Goal: Task Accomplishment & Management: Complete application form

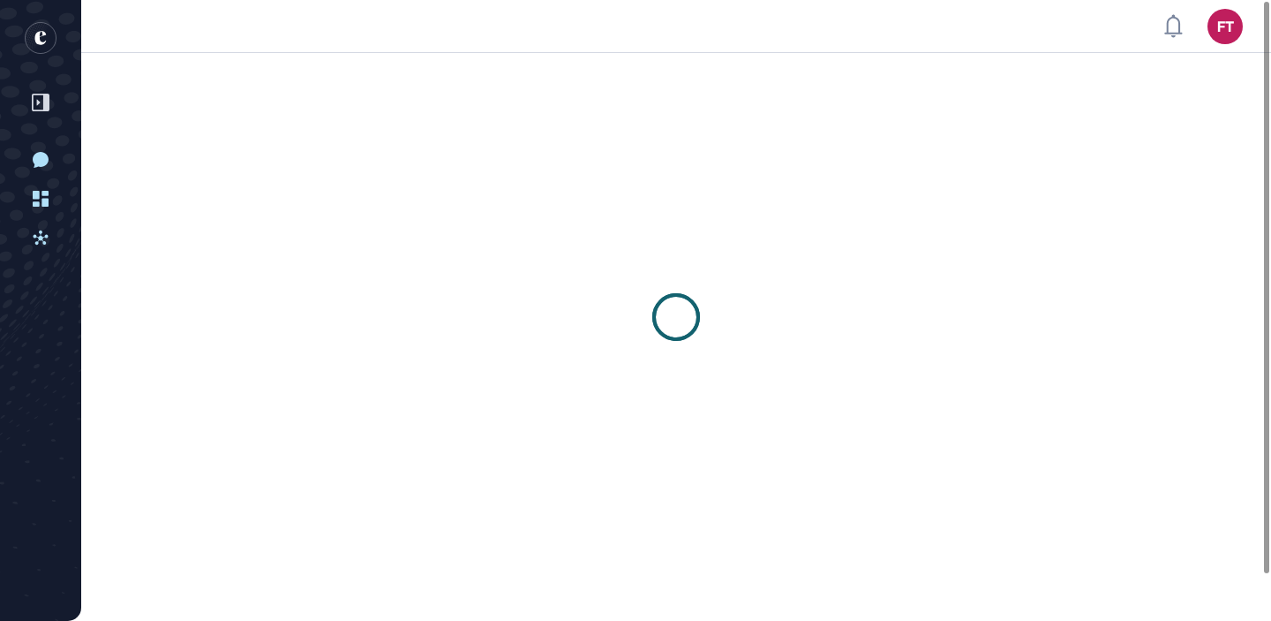
scroll to position [1, 1]
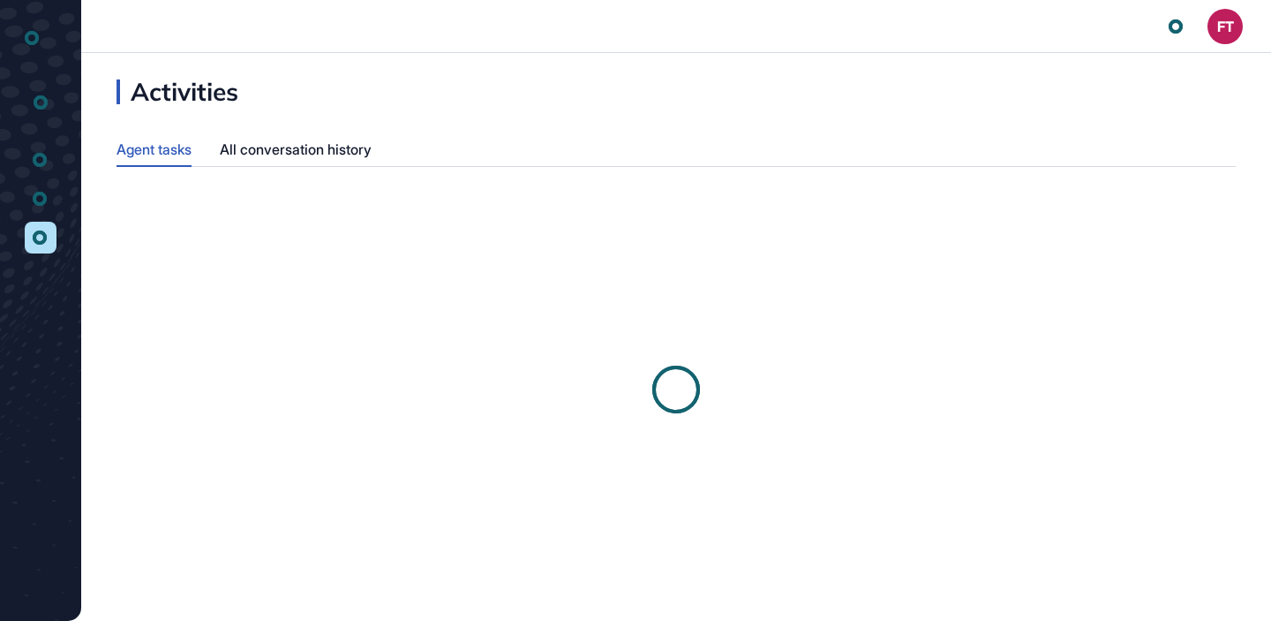
scroll to position [1, 1]
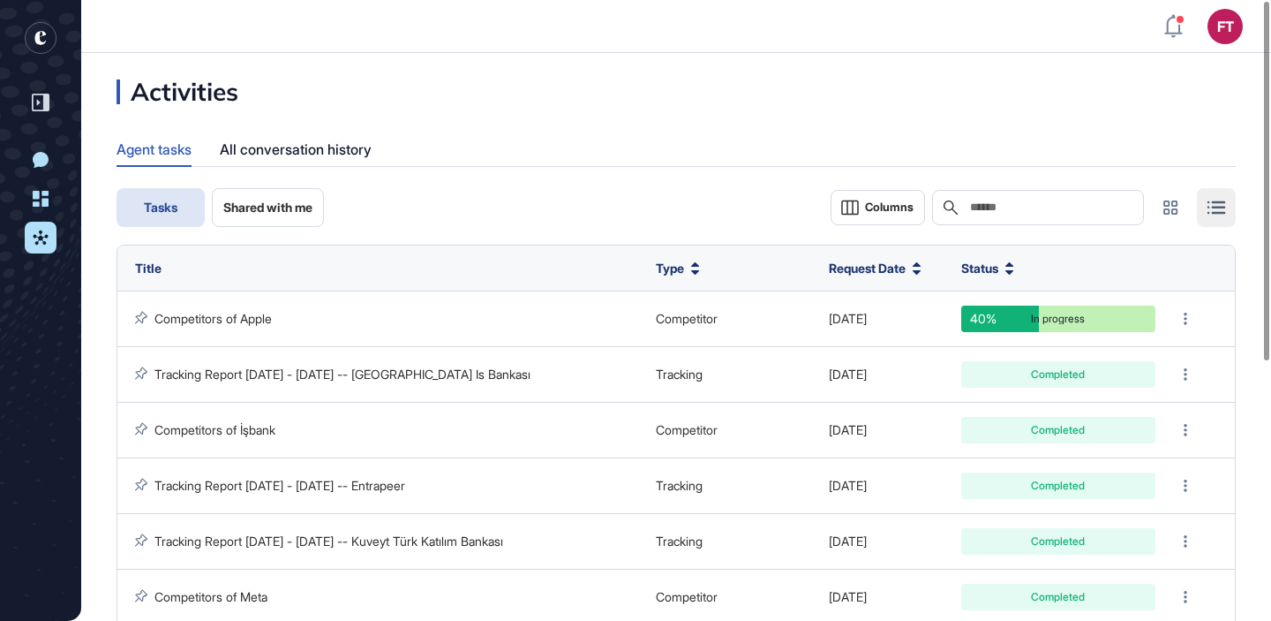
click at [33, 26] on icon "entrapeer-logo" at bounding box center [35, 42] width 28 height 40
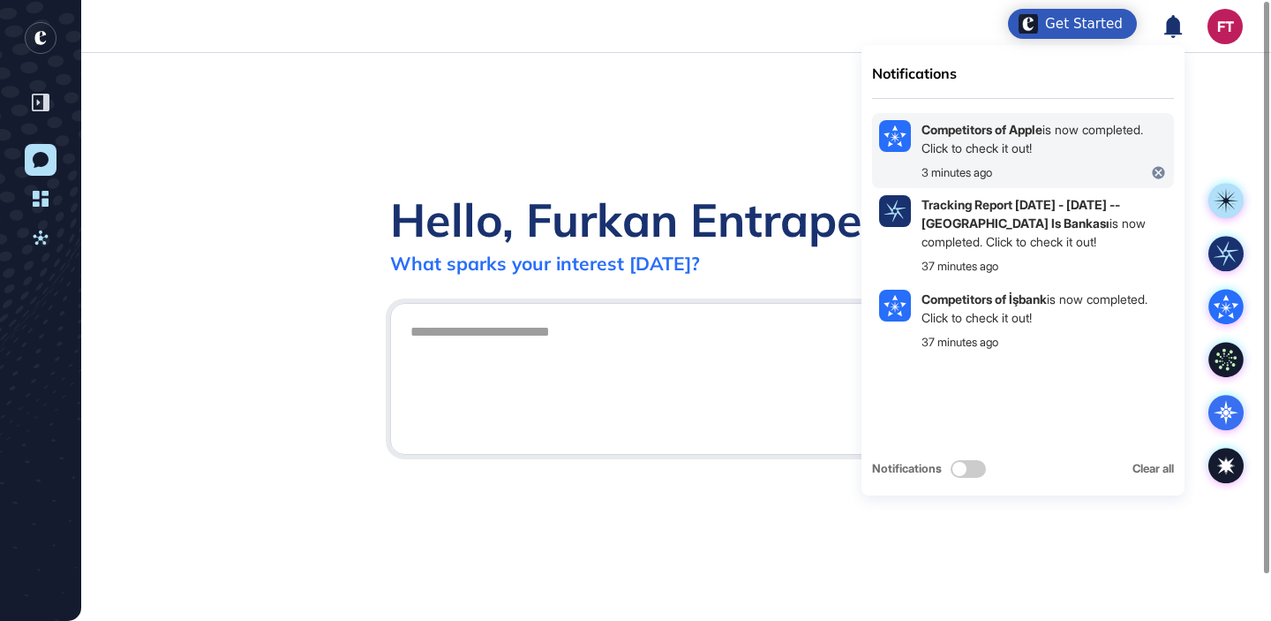
click at [1103, 162] on div "Competitors of Apple is now completed. Click to check it out! 3 minutes ago" at bounding box center [1044, 151] width 245 height 62
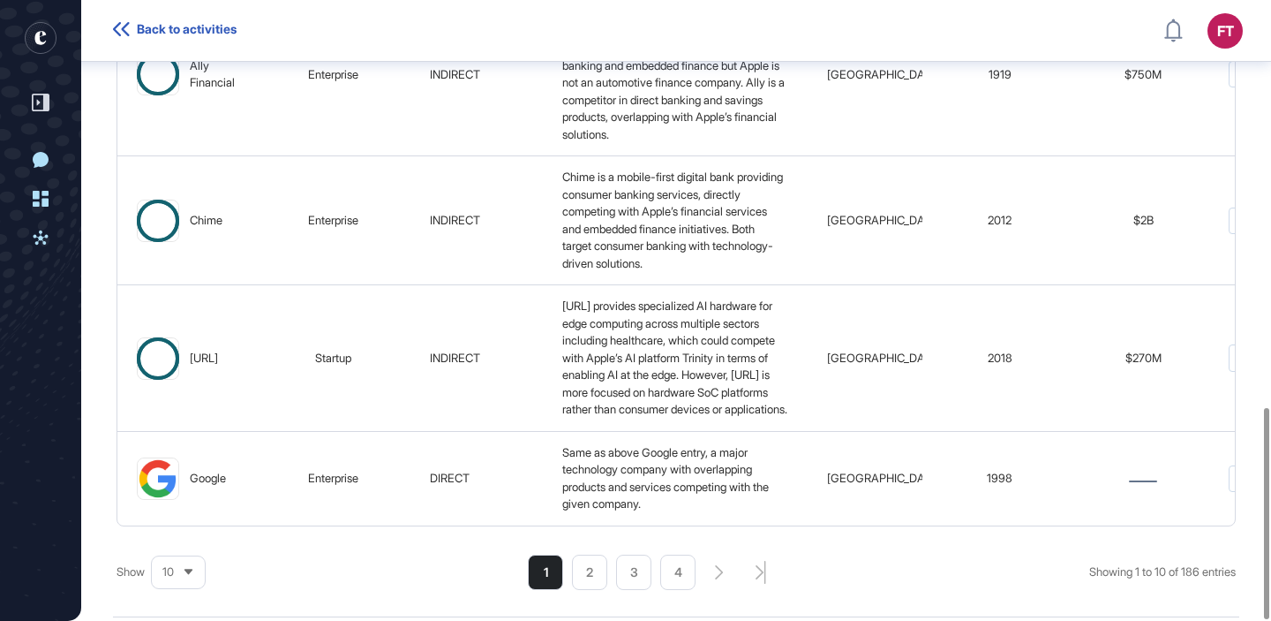
scroll to position [1194, 0]
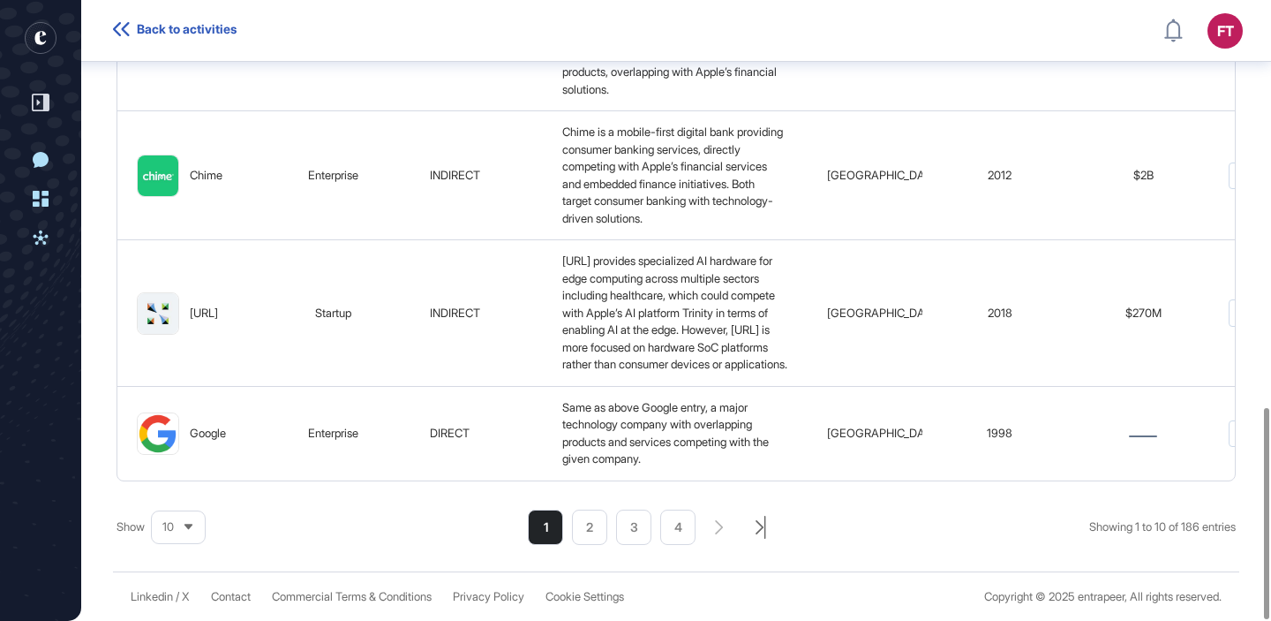
click at [756, 522] on icon "search-pagination-last-page-button" at bounding box center [761, 527] width 11 height 23
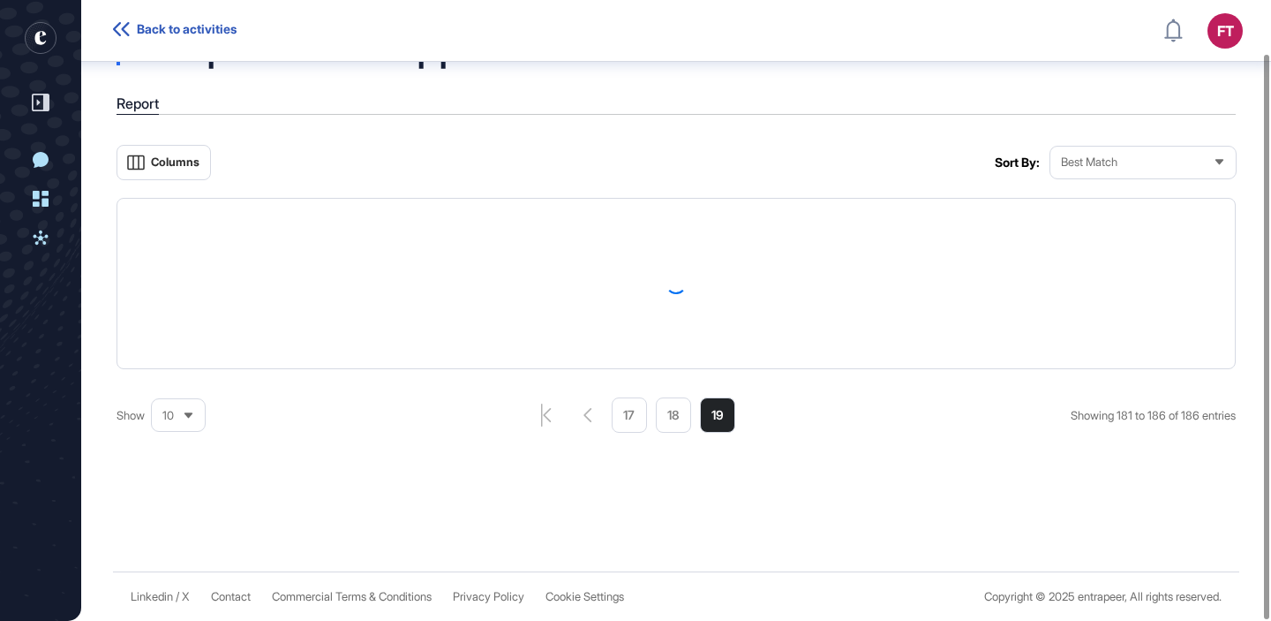
scroll to position [661, 0]
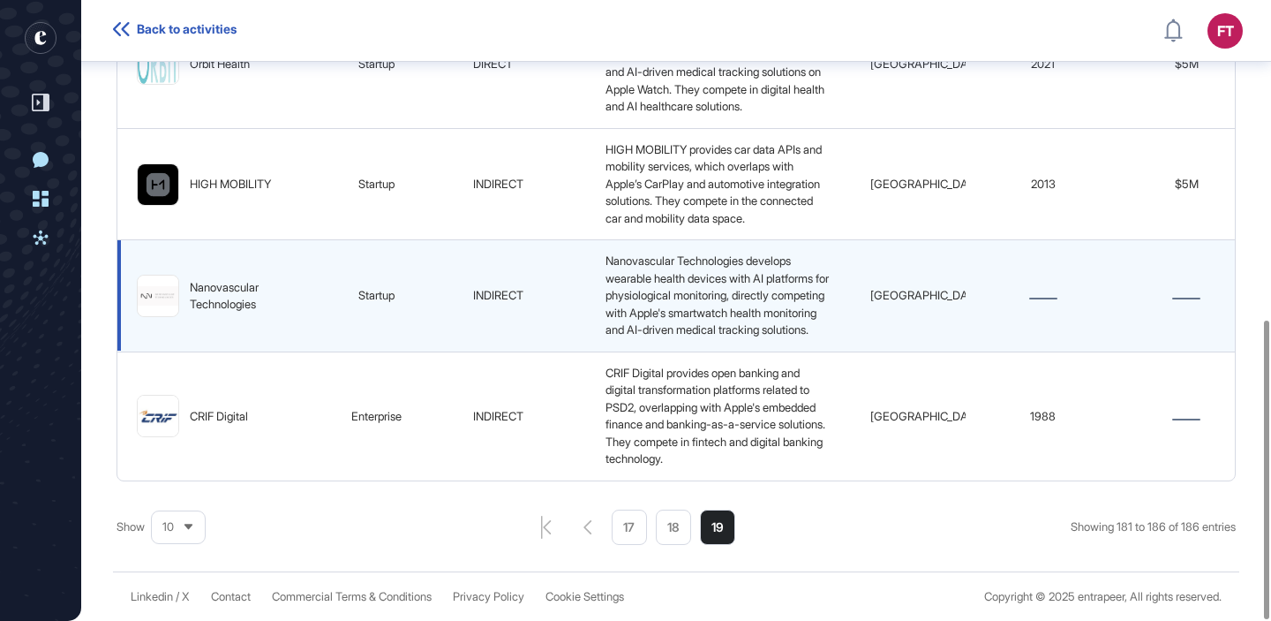
click at [158, 301] on figure at bounding box center [158, 295] width 41 height 41
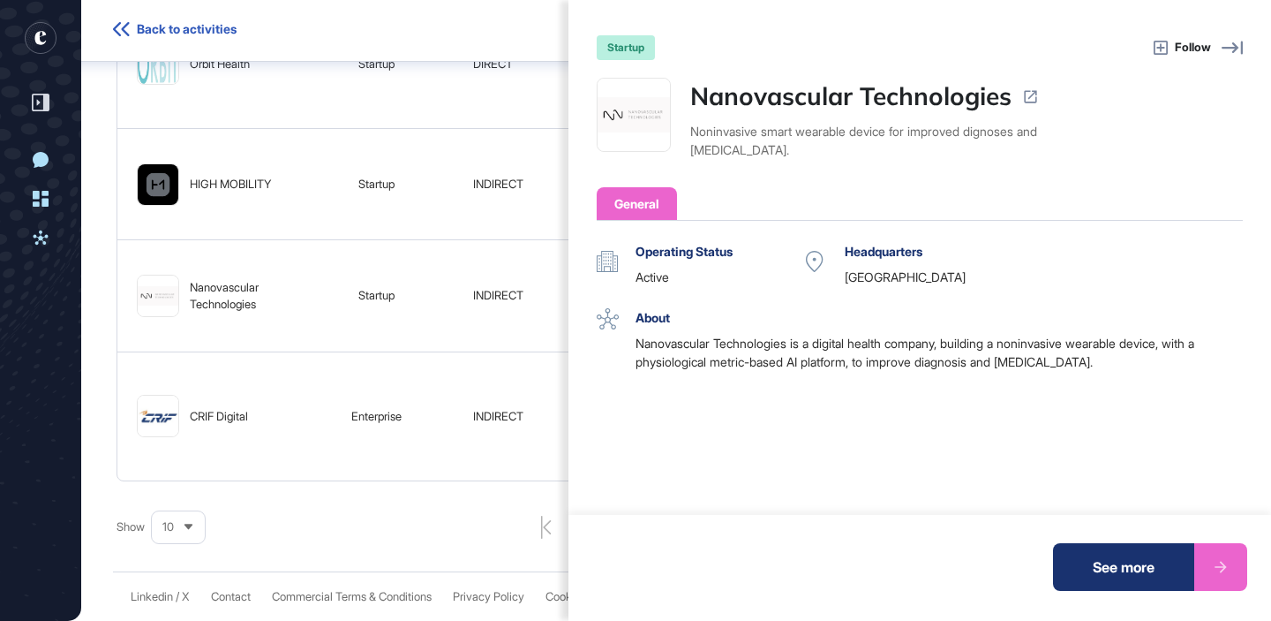
click at [612, 109] on img at bounding box center [634, 114] width 72 height 35
click at [441, 97] on div "startup Follow Nanovascular Technologies Noninvasive smart wearable device for …" at bounding box center [635, 310] width 1271 height 621
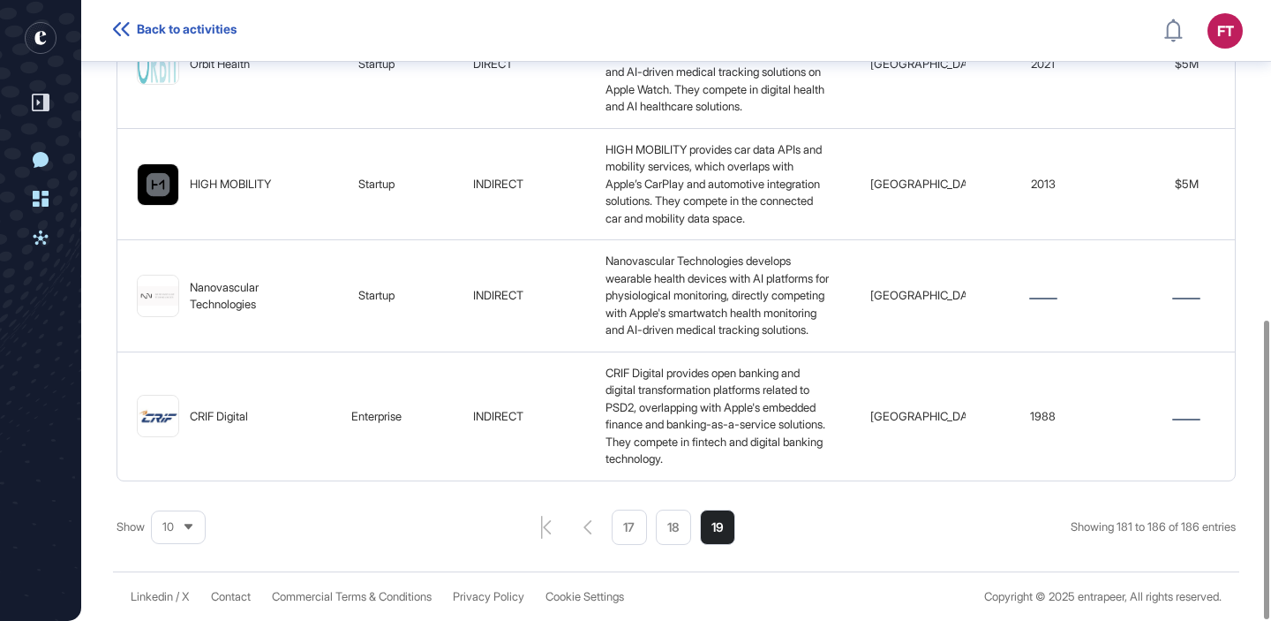
click at [56, 34] on rect "entrapeer-logo" at bounding box center [40, 37] width 31 height 31
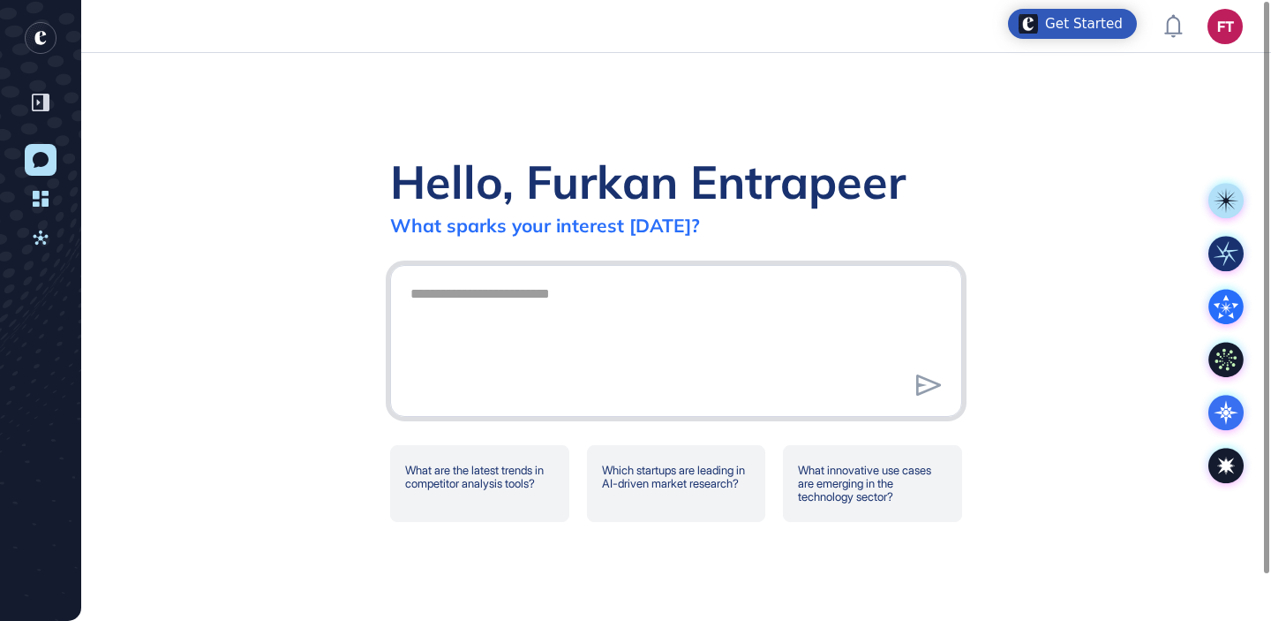
click at [809, 349] on textarea at bounding box center [676, 338] width 553 height 124
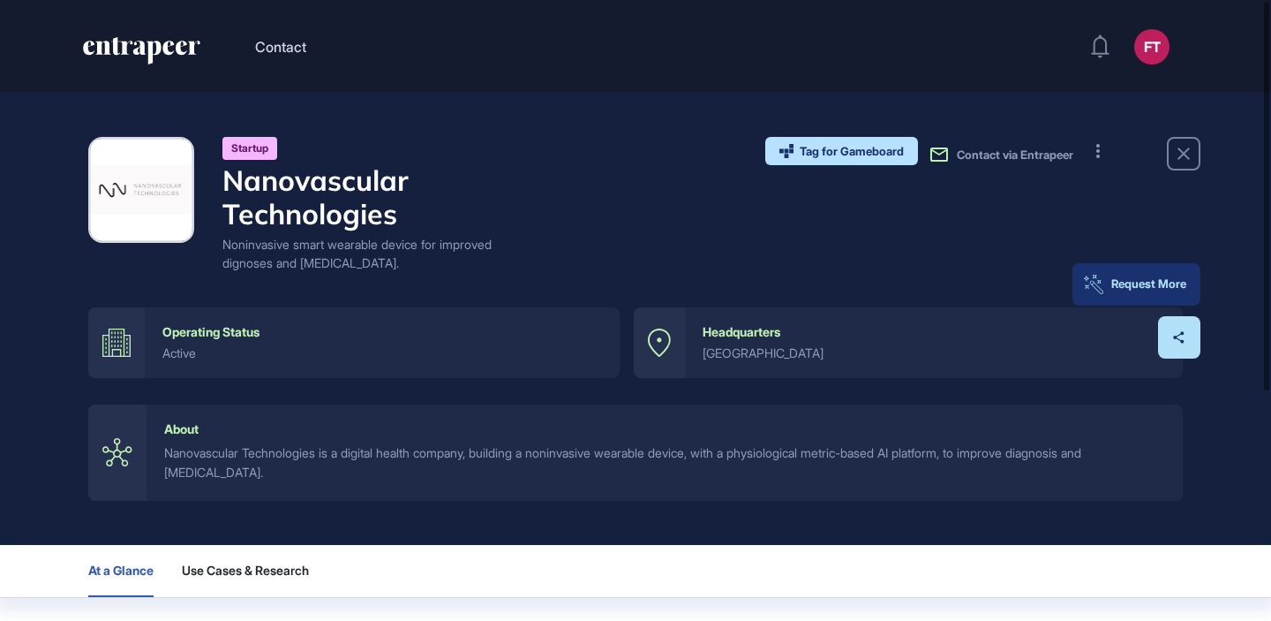
click at [1179, 295] on button "Request More" at bounding box center [1137, 284] width 128 height 42
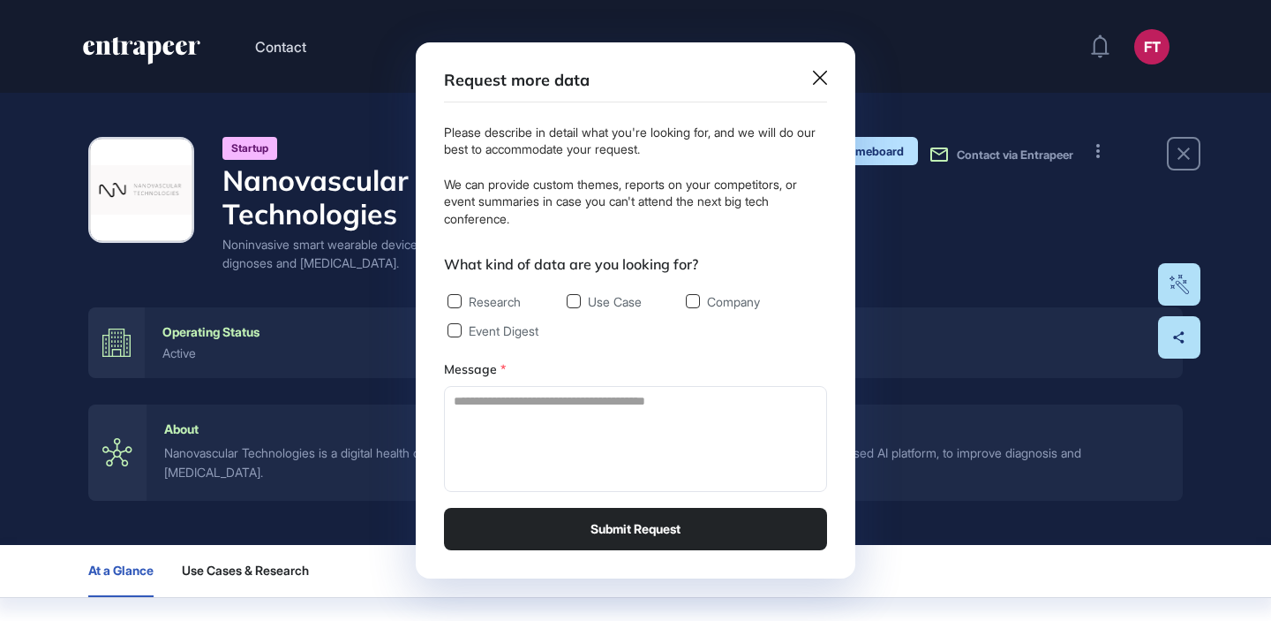
click at [594, 305] on label "Use Case" at bounding box center [604, 301] width 75 height 15
click at [501, 333] on label "Event Digest" at bounding box center [493, 330] width 91 height 15
click at [508, 302] on label "Research" at bounding box center [484, 301] width 73 height 15
click at [662, 305] on div "Use Case" at bounding box center [622, 301] width 110 height 14
click at [681, 301] on div "Research Use Case Company Event Digest" at bounding box center [635, 315] width 383 height 43
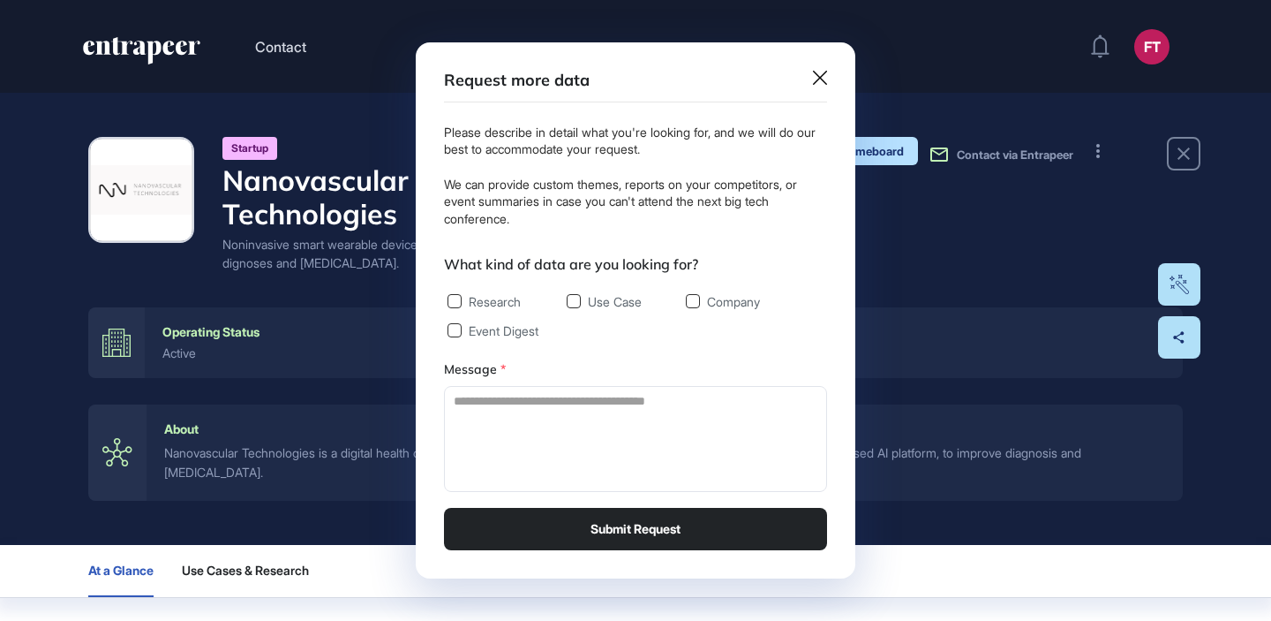
click at [701, 301] on label "Company" at bounding box center [723, 301] width 74 height 15
click at [639, 422] on textarea at bounding box center [635, 439] width 383 height 106
type textarea "****"
click at [610, 528] on button "Submit Request" at bounding box center [635, 529] width 383 height 42
